Goal: Information Seeking & Learning: Compare options

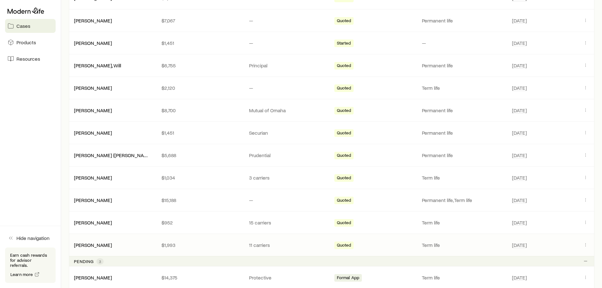
scroll to position [158, 0]
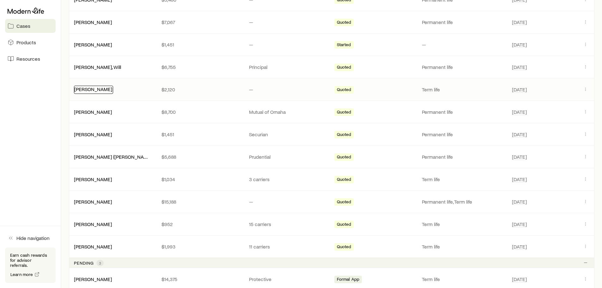
click at [96, 91] on link "[PERSON_NAME]" at bounding box center [93, 89] width 38 height 6
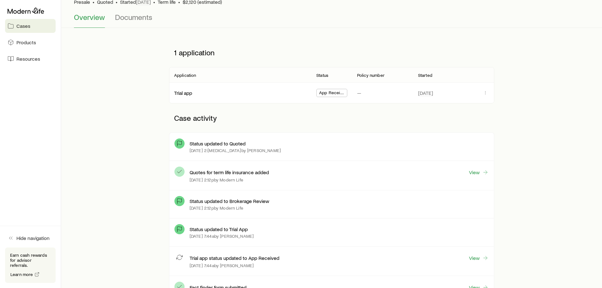
scroll to position [63, 0]
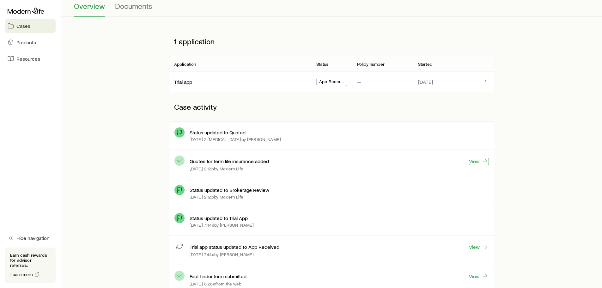
click at [474, 162] on link "View" at bounding box center [479, 161] width 20 height 7
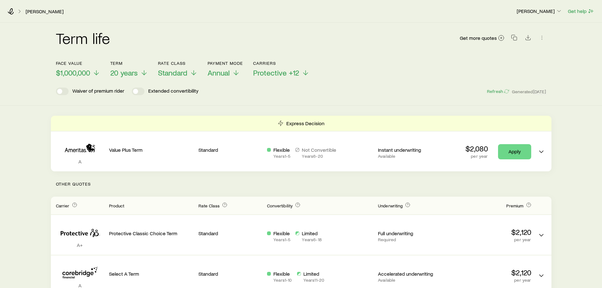
click at [306, 96] on div "Term life Get more quotes Face value $1,000,000 Term 20 years Rate Class Standa…" at bounding box center [301, 64] width 602 height 83
click at [541, 40] on icon "button" at bounding box center [542, 37] width 6 height 6
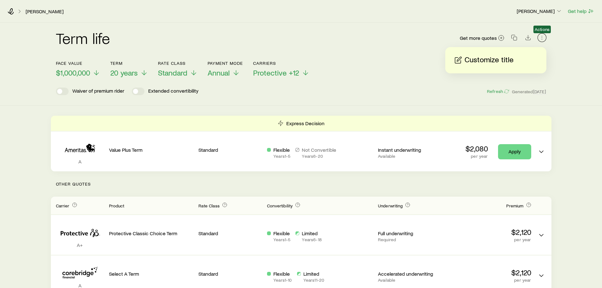
click at [541, 40] on icon "button" at bounding box center [542, 37] width 6 height 6
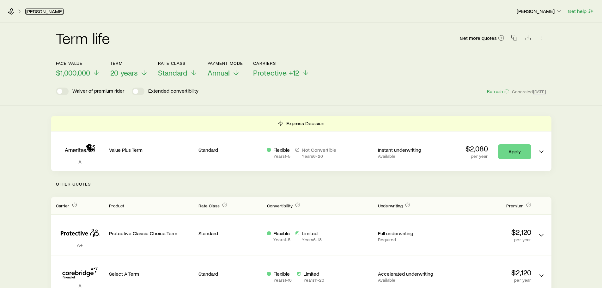
click at [51, 12] on link "[PERSON_NAME]" at bounding box center [44, 12] width 39 height 6
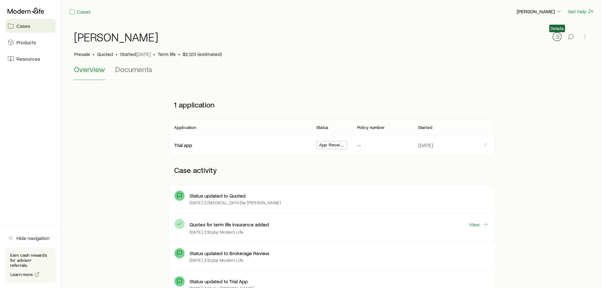
click at [557, 37] on icon "button" at bounding box center [557, 37] width 6 height 6
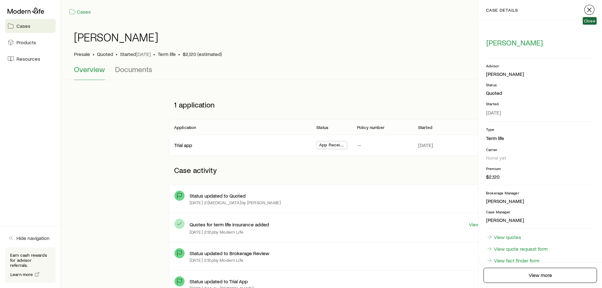
click at [590, 10] on icon "button" at bounding box center [590, 10] width 8 height 8
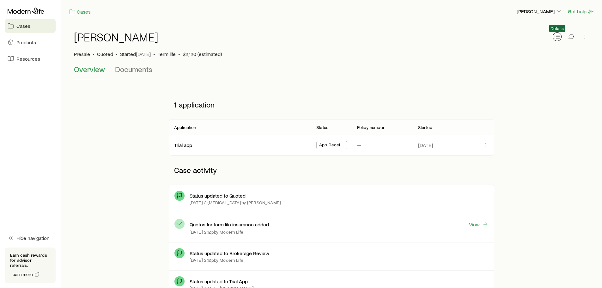
click at [560, 36] on icon "button" at bounding box center [557, 37] width 6 height 6
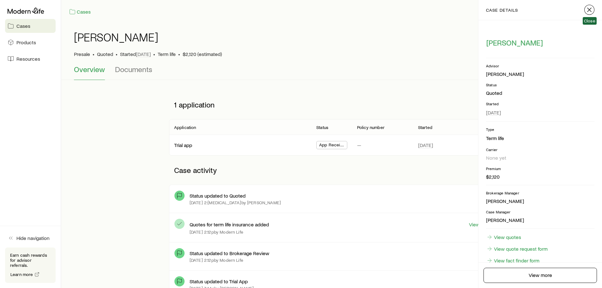
click at [590, 9] on line "button" at bounding box center [590, 10] width 4 height 4
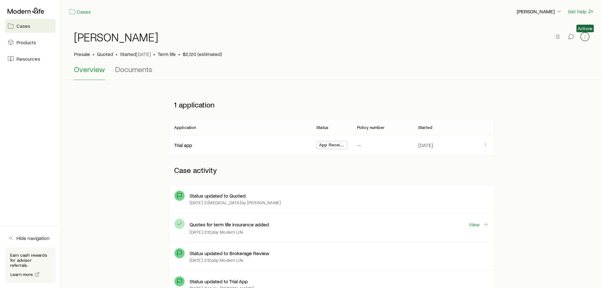
click at [587, 37] on icon "button" at bounding box center [585, 37] width 6 height 6
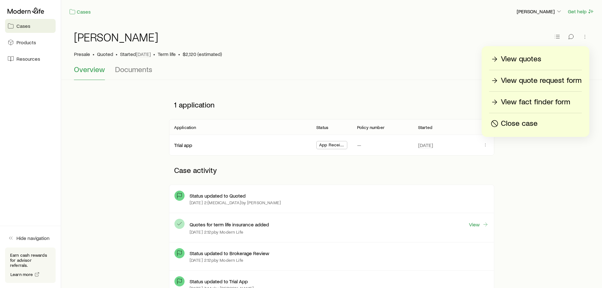
click at [512, 79] on p "View quote request form" at bounding box center [541, 81] width 81 height 10
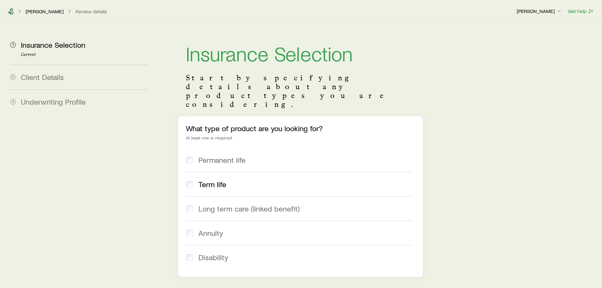
click at [12, 13] on icon at bounding box center [11, 11] width 6 height 6
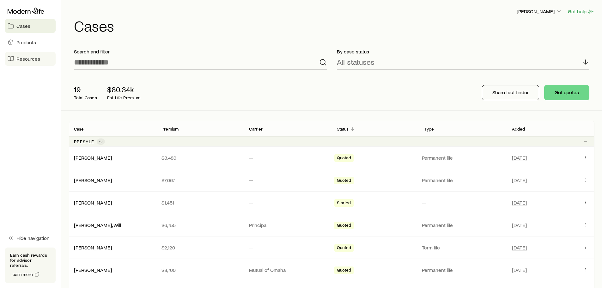
click at [28, 58] on span "Resources" at bounding box center [28, 59] width 24 height 6
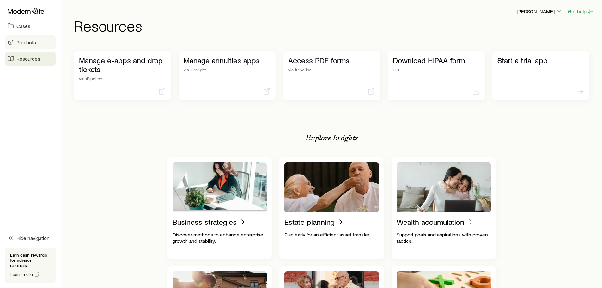
click at [24, 38] on link "Products" at bounding box center [30, 42] width 51 height 14
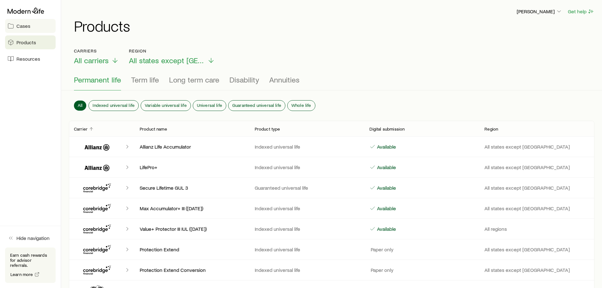
click at [28, 27] on span "Cases" at bounding box center [23, 26] width 14 height 6
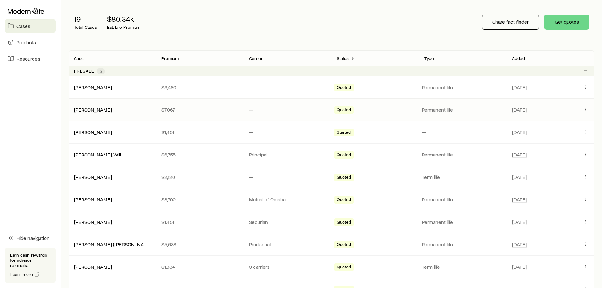
scroll to position [95, 0]
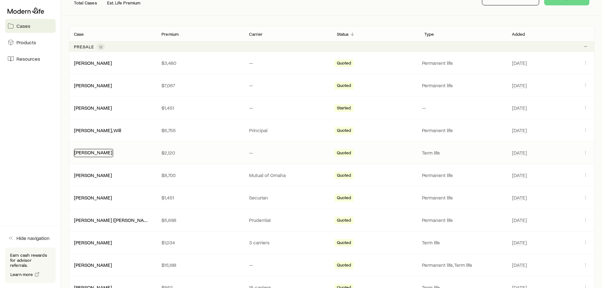
click at [92, 154] on link "[PERSON_NAME]" at bounding box center [93, 152] width 38 height 6
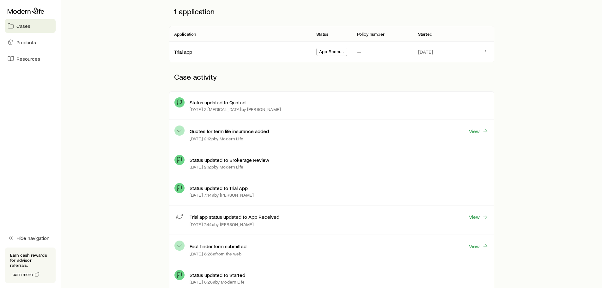
scroll to position [95, 0]
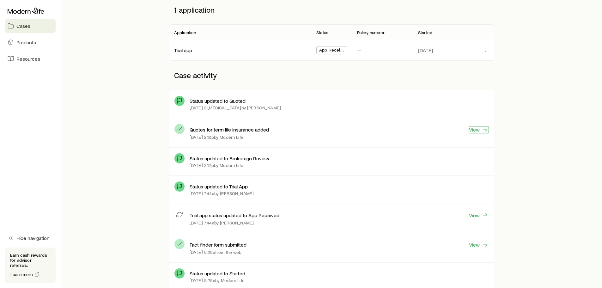
click at [475, 132] on link "View" at bounding box center [479, 129] width 20 height 7
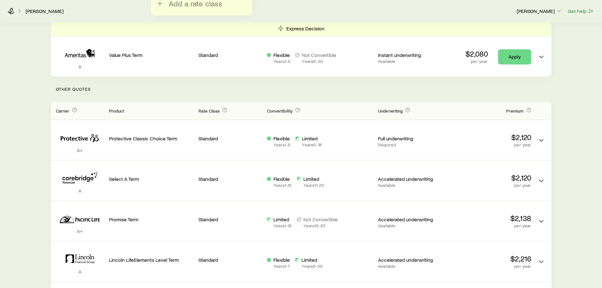
scroll to position [126, 0]
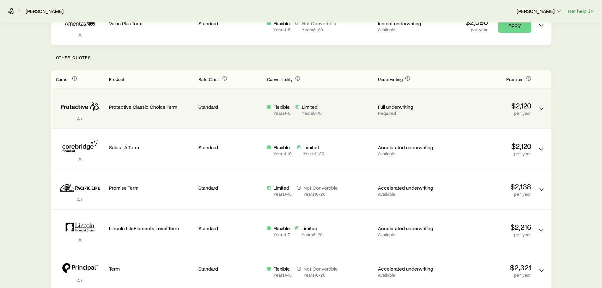
click at [520, 111] on p "per year" at bounding box center [489, 113] width 85 height 5
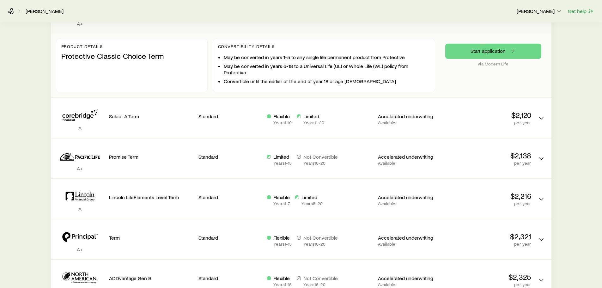
scroll to position [190, 0]
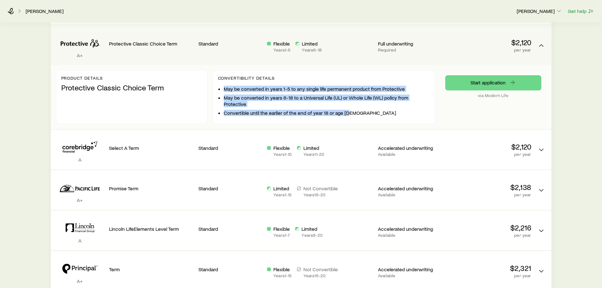
drag, startPoint x: 224, startPoint y: 89, endPoint x: 357, endPoint y: 115, distance: 135.3
click at [357, 115] on ul "May be converted in years 1-5 to any single life permanent product from Protect…" at bounding box center [327, 101] width 206 height 30
copy ul "May be converted in years 1-5 to any single life permanent product from Protect…"
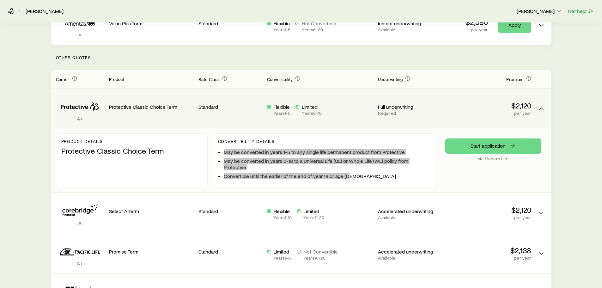
scroll to position [0, 0]
